Goal: Transaction & Acquisition: Purchase product/service

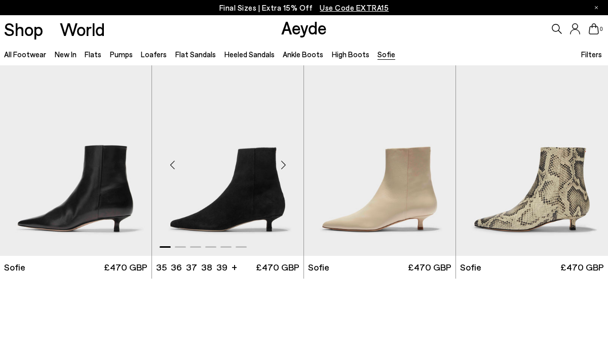
click at [245, 181] on img "1 / 6" at bounding box center [228, 160] width 152 height 191
